Goal: Entertainment & Leisure: Consume media (video, audio)

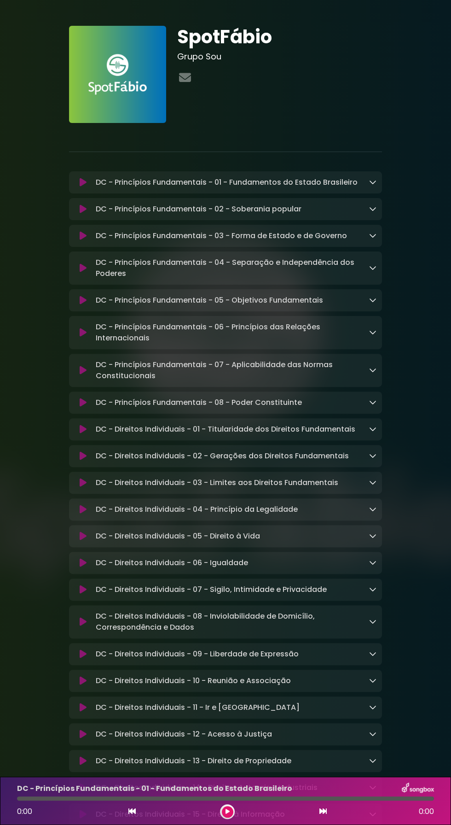
click at [227, 812] on icon at bounding box center [228, 812] width 4 height 6
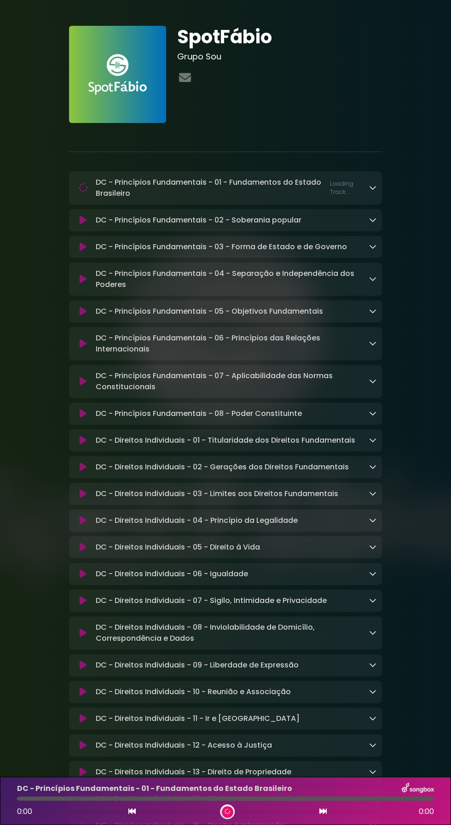
click at [239, 798] on div at bounding box center [225, 799] width 417 height 4
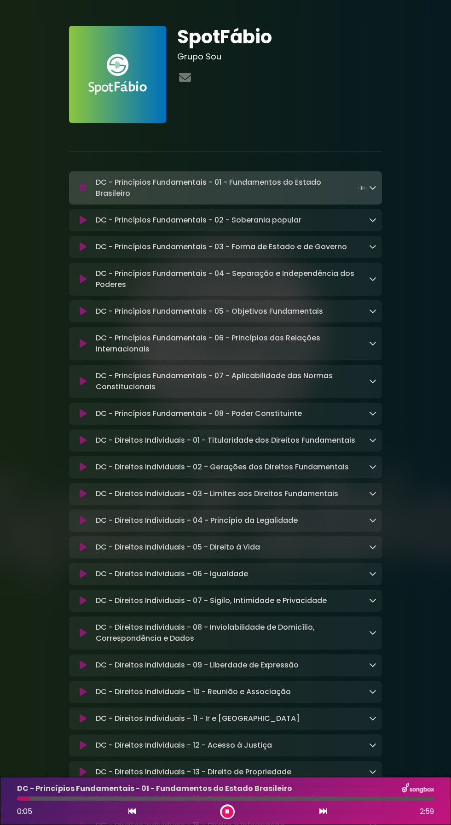
click at [227, 812] on icon at bounding box center [227, 811] width 5 height 6
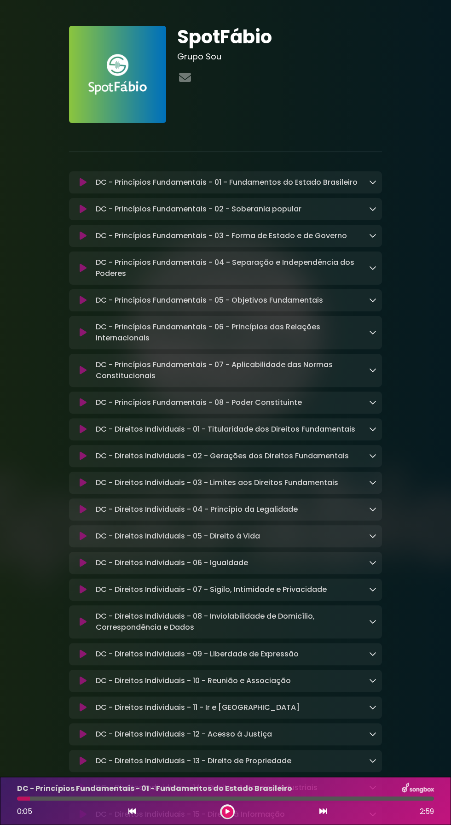
click at [228, 815] on button at bounding box center [228, 812] width 12 height 12
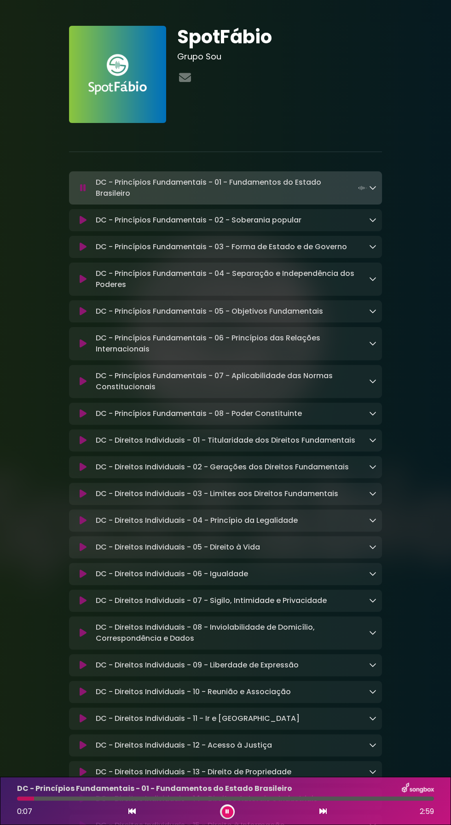
click at [211, 194] on p "DC - Princípios Fundamentais - 01 - Fundamentos do Estado Brasileiro Loading Tr…" at bounding box center [233, 188] width 274 height 22
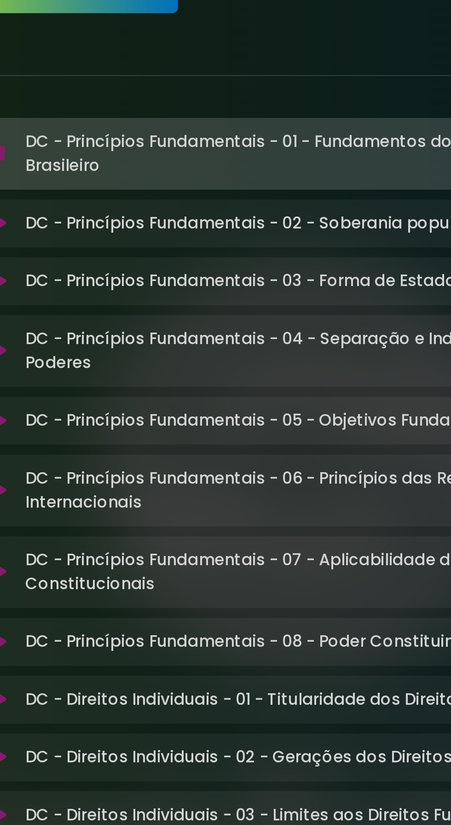
click at [185, 191] on p "DC - Princípios Fundamentais - 01 - Fundamentos do Estado Brasileiro Loading Tr…" at bounding box center [233, 188] width 274 height 22
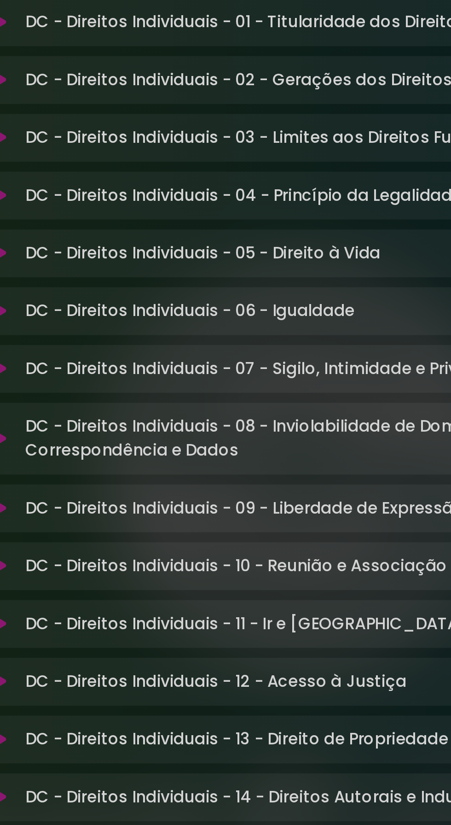
scroll to position [313, 0]
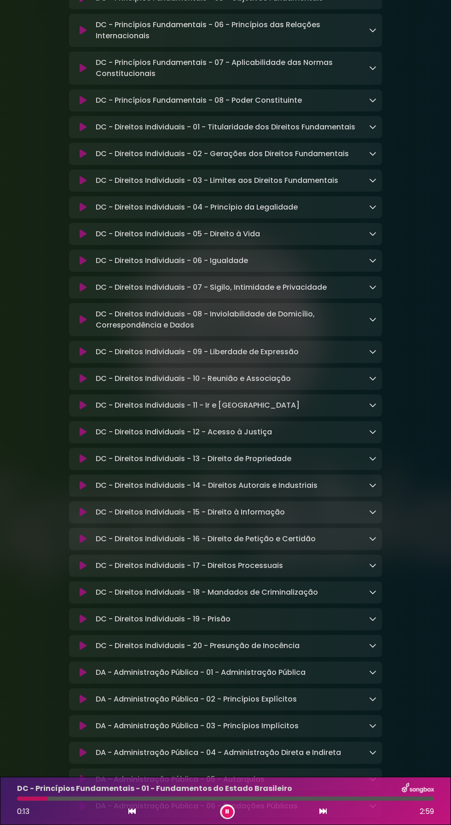
click at [232, 808] on button at bounding box center [228, 812] width 12 height 12
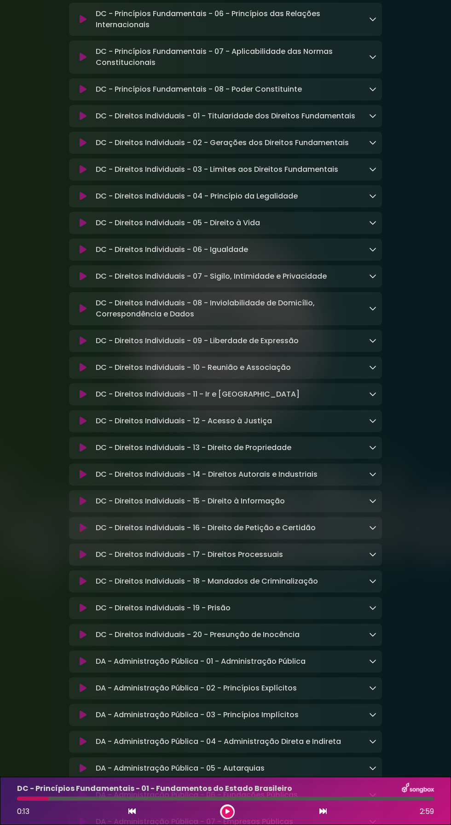
scroll to position [303, 0]
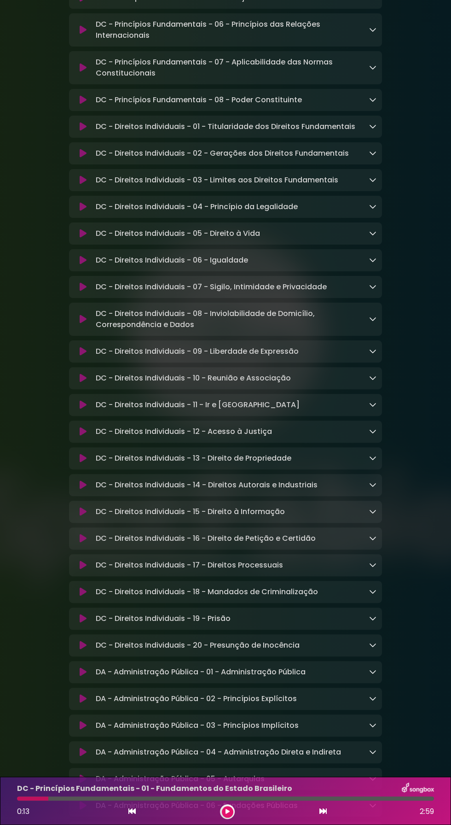
click at [224, 815] on button at bounding box center [228, 812] width 12 height 12
click at [228, 815] on icon at bounding box center [227, 811] width 5 height 6
click at [18, 817] on span "0:16" at bounding box center [23, 811] width 13 height 11
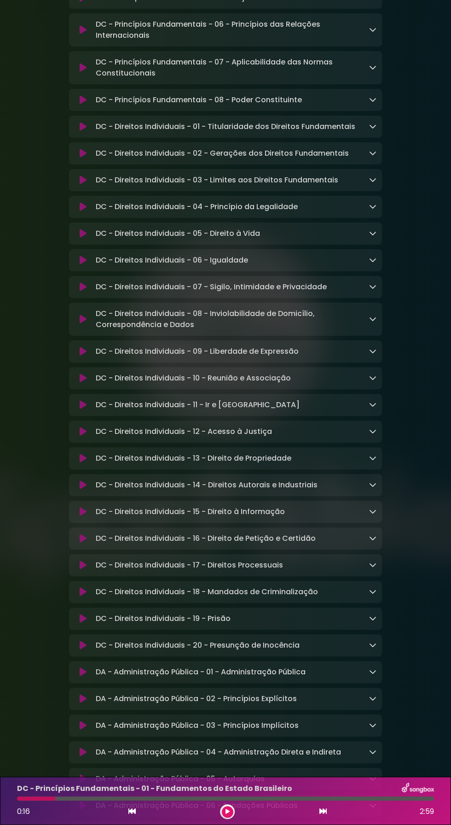
click at [227, 815] on icon at bounding box center [228, 811] width 6 height 6
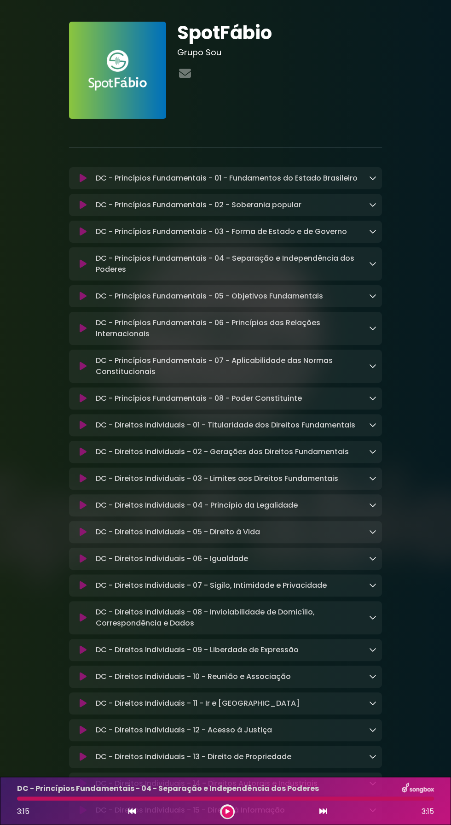
scroll to position [6, 0]
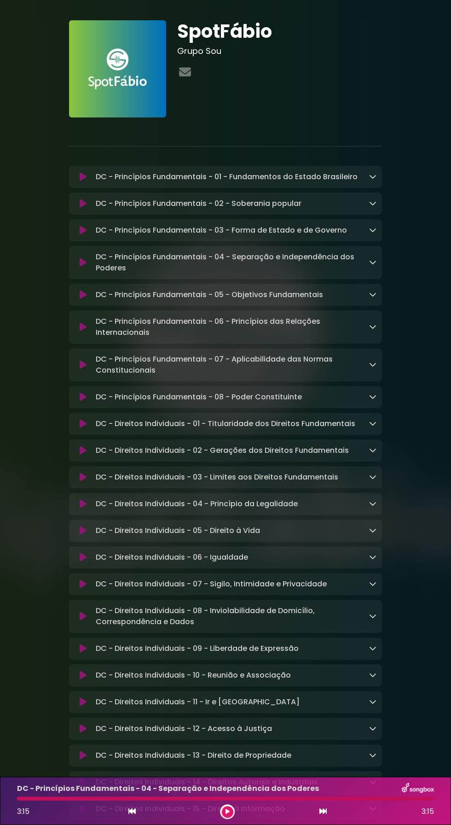
click at [227, 812] on icon at bounding box center [227, 811] width 5 height 6
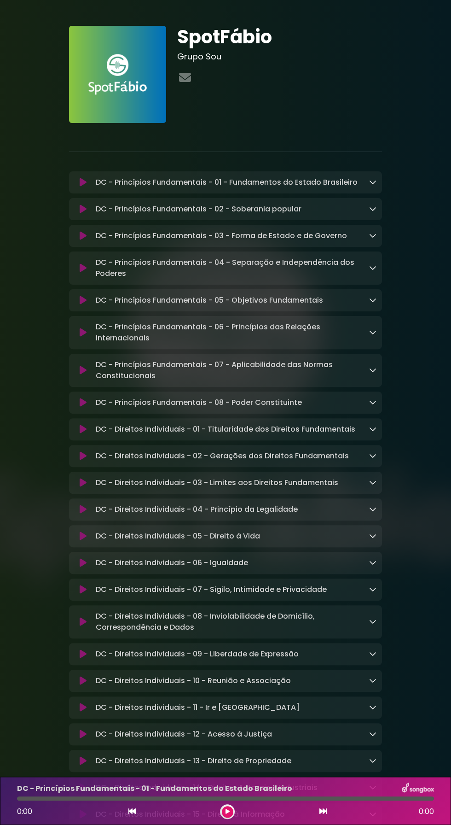
click at [223, 812] on button at bounding box center [228, 812] width 12 height 12
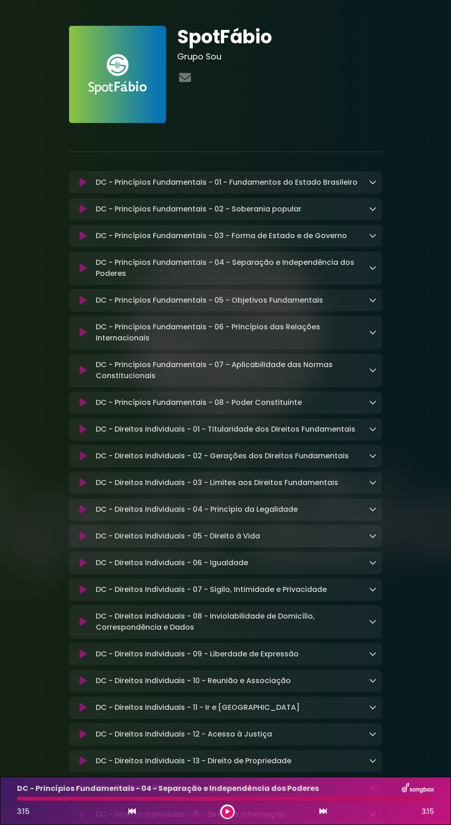
click at [229, 825] on div "DC - Princípios Fundamentais - 04 - Separação e Independência dos Poderes 3:15 …" at bounding box center [225, 801] width 451 height 48
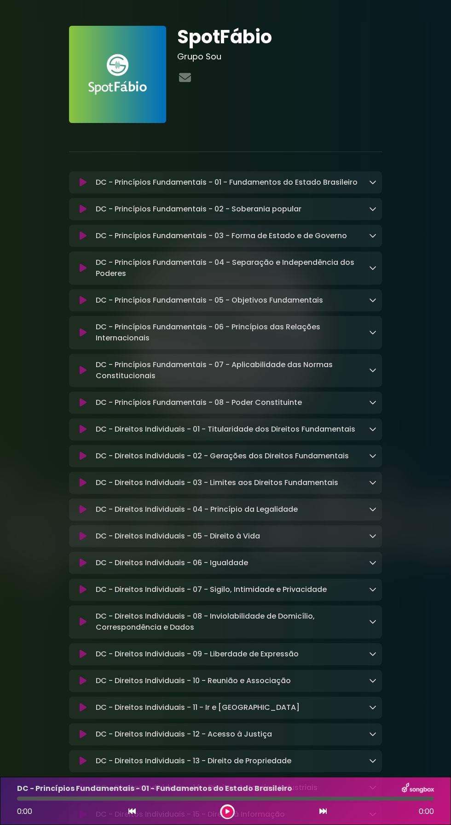
click at [230, 814] on button at bounding box center [228, 812] width 12 height 12
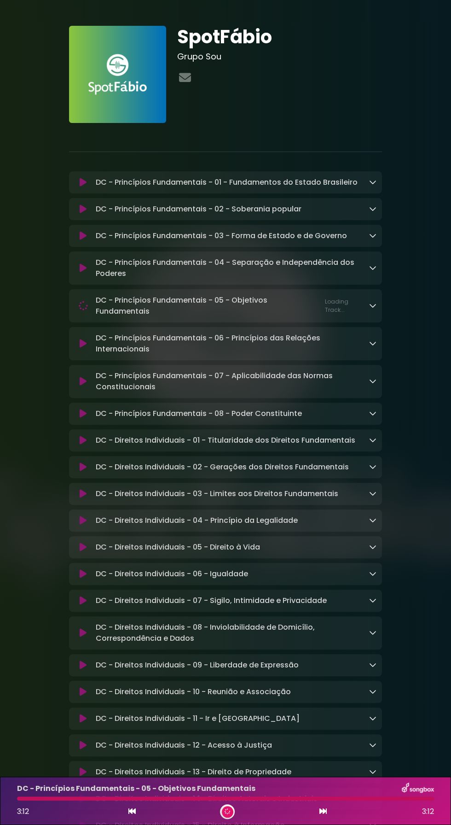
click at [222, 808] on div at bounding box center [227, 811] width 15 height 15
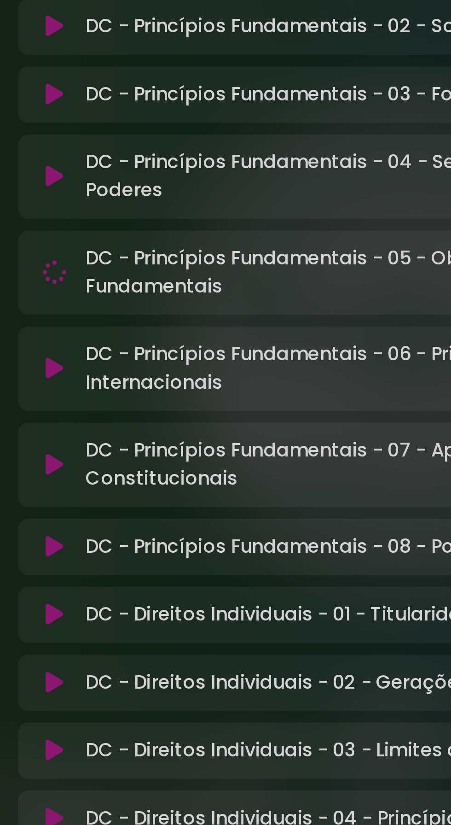
click at [135, 314] on p "DC - Princípios Fundamentais - 05 - Objetivos Fundamentais Loading Track..." at bounding box center [233, 306] width 274 height 22
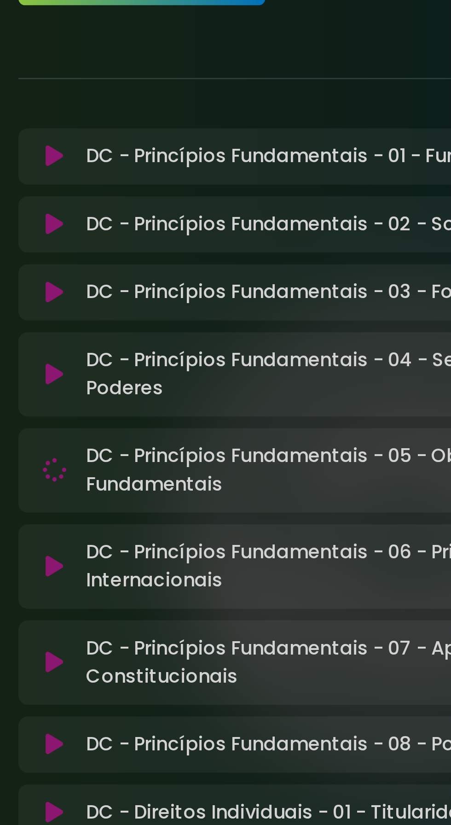
click at [140, 311] on p "DC - Princípios Fundamentais - 05 - Objetivos Fundamentais Loading Track..." at bounding box center [233, 306] width 274 height 22
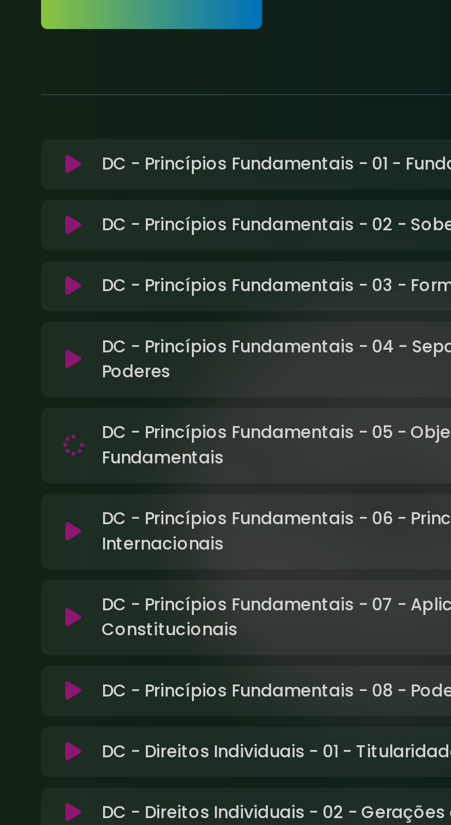
scroll to position [1, 0]
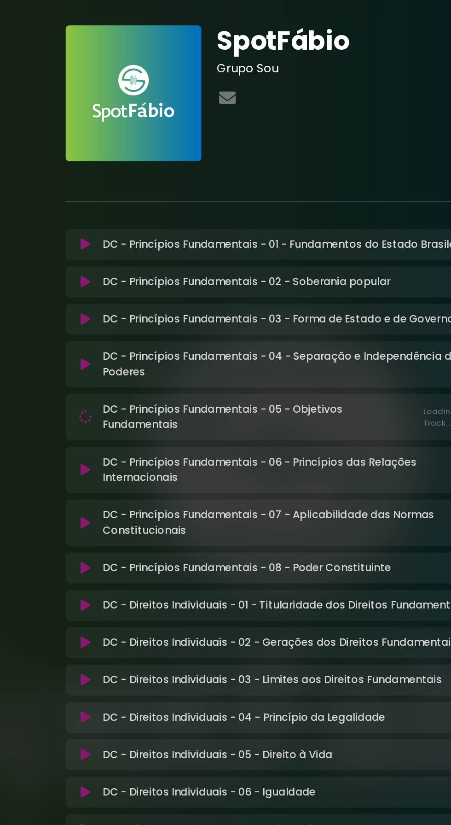
click at [215, 317] on div "DC - Princípios Fundamentais - 05 - Objetivos Fundamentais Loading Track..." at bounding box center [225, 304] width 313 height 33
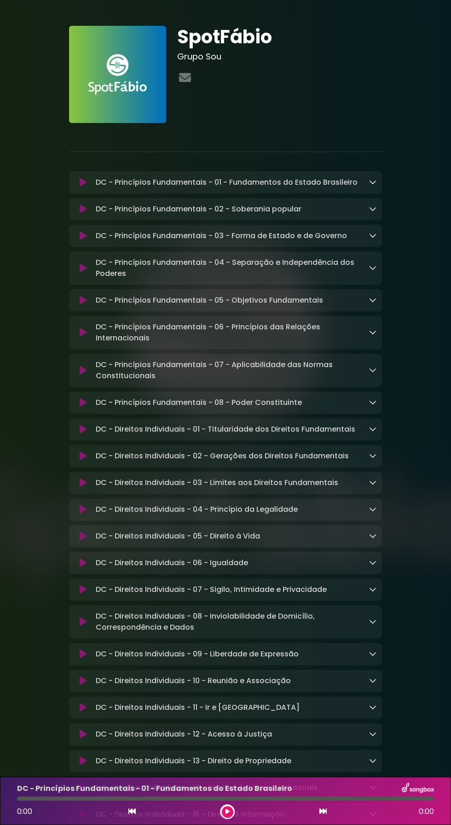
click at [227, 812] on icon at bounding box center [228, 812] width 4 height 6
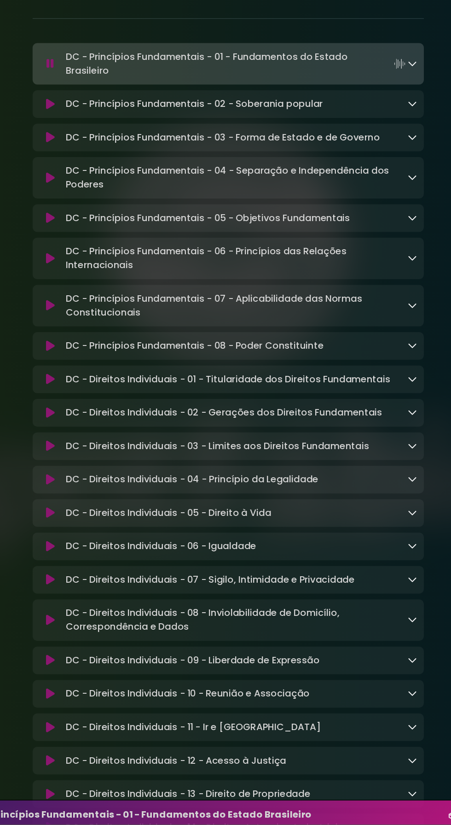
scroll to position [6, 0]
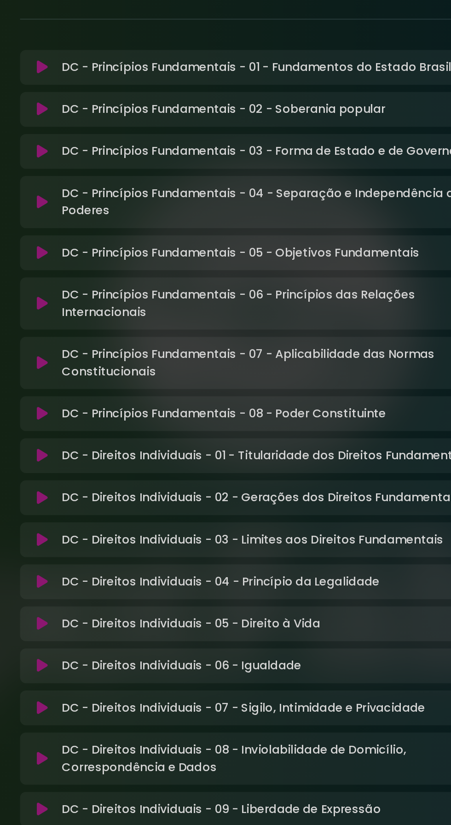
click at [172, 334] on p "DC - Princípios Fundamentais - 06 - Princípios das Relações Internacionais Load…" at bounding box center [233, 327] width 274 height 22
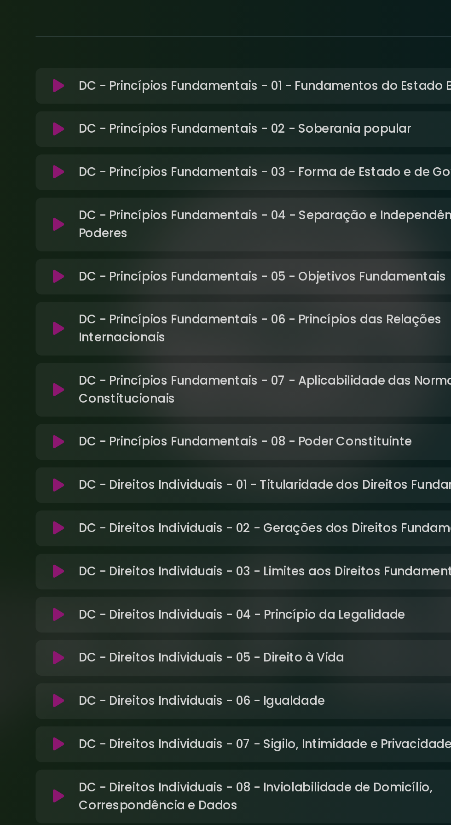
click at [187, 378] on p "DC - Princípios Fundamentais - 07 - Aplicabilidade das Normas Constitucionais L…" at bounding box center [233, 370] width 274 height 22
click at [124, 378] on p "DC - Princípios Fundamentais - 07 - Aplicabilidade das Normas Constitucionais L…" at bounding box center [233, 370] width 274 height 22
click at [83, 371] on icon at bounding box center [83, 370] width 7 height 9
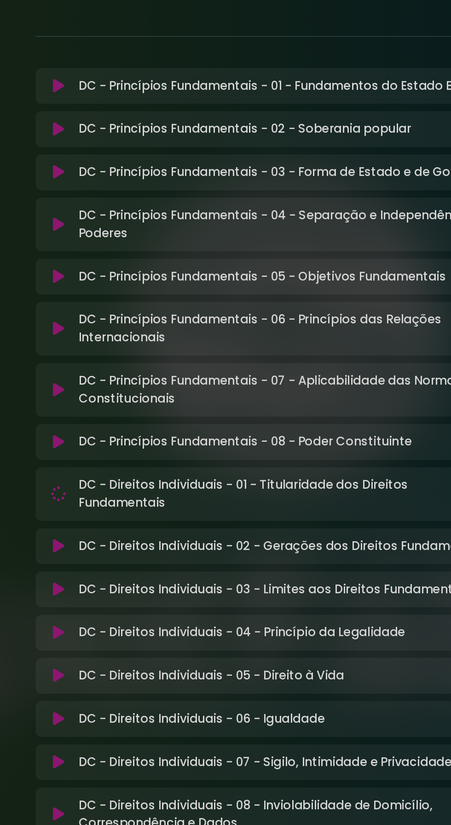
click at [181, 411] on div "DC - Princípios Fundamentais - 08 - Poder Constituinte Loading Track..." at bounding box center [225, 403] width 313 height 22
click at [195, 472] on p "DC - Direitos Individuais - 02 - Gerações dos Direitos Fundamentais Loading Tra…" at bounding box center [222, 467] width 253 height 11
